Goal: Task Accomplishment & Management: Use online tool/utility

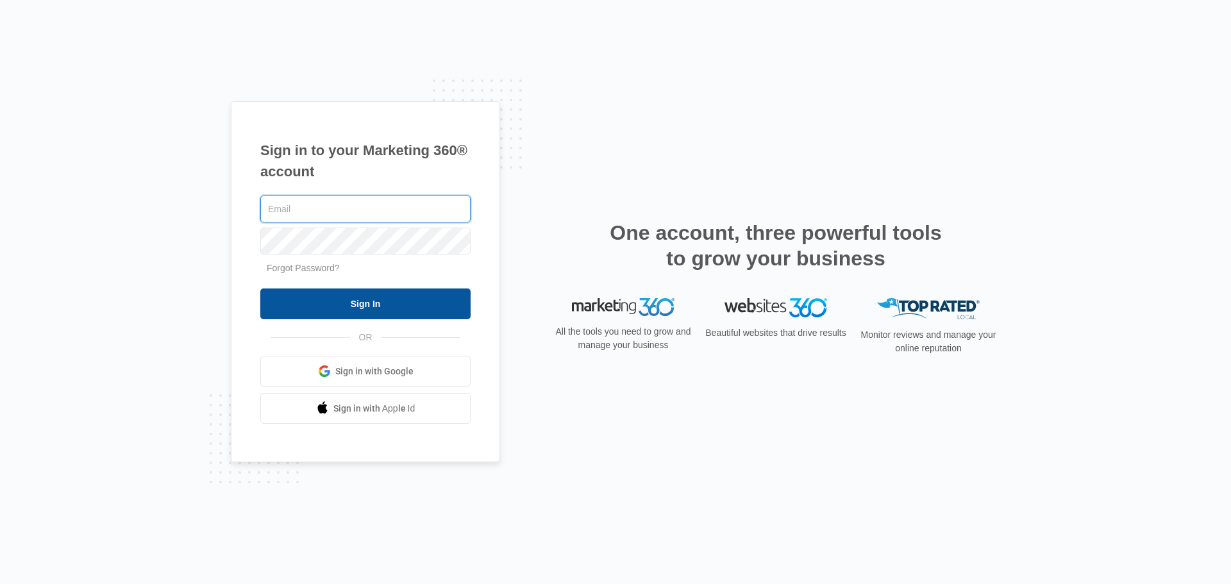
type input "[EMAIL_ADDRESS][DOMAIN_NAME]"
click at [372, 299] on input "Sign In" at bounding box center [365, 303] width 210 height 31
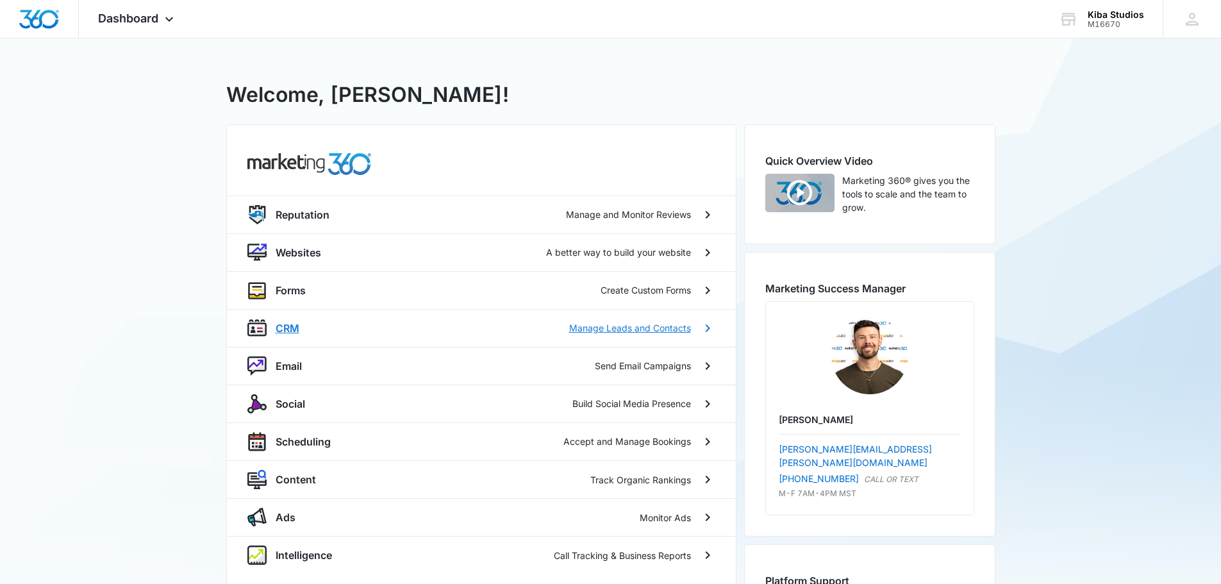
click at [290, 326] on p "CRM" at bounding box center [288, 327] width 24 height 15
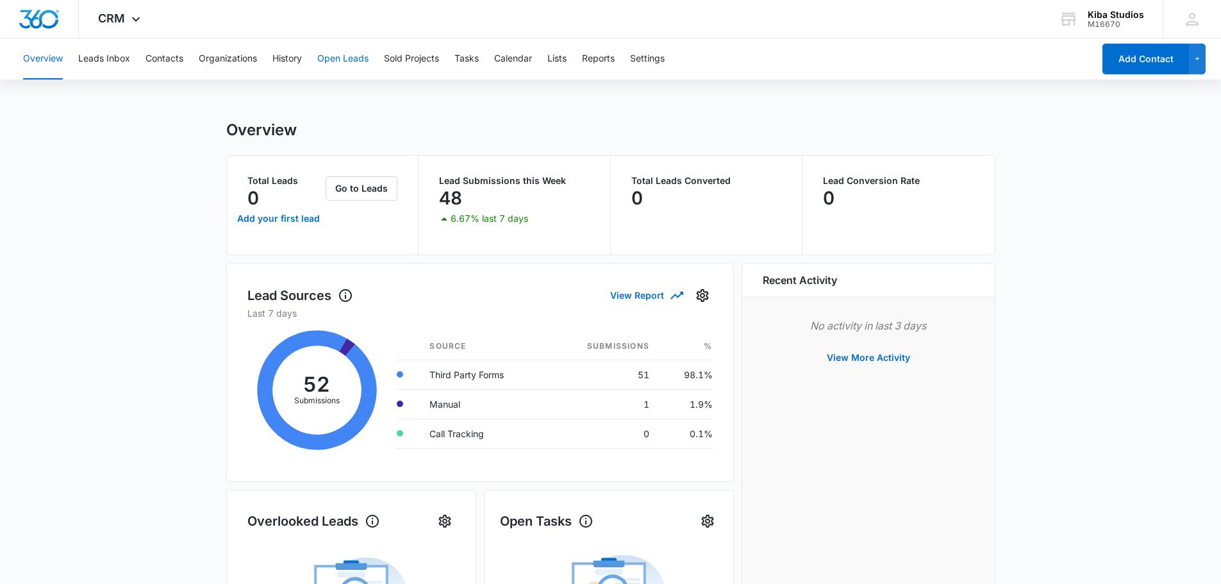
click at [335, 57] on button "Open Leads" at bounding box center [342, 58] width 51 height 41
